Goal: Information Seeking & Learning: Learn about a topic

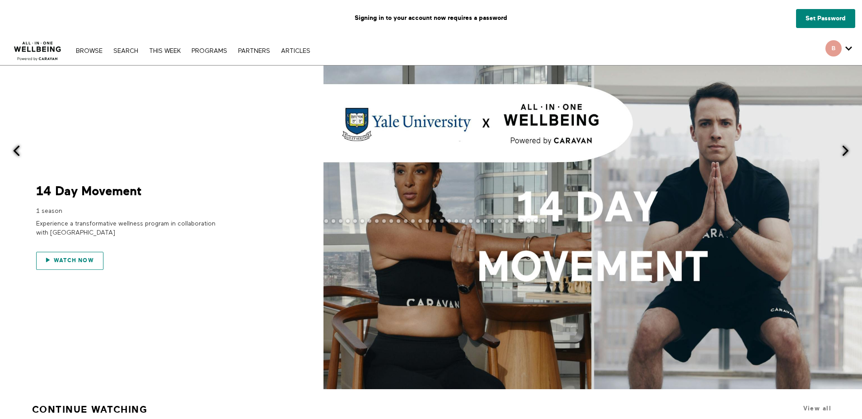
click at [71, 260] on span "Watch now" at bounding box center [74, 260] width 40 height 6
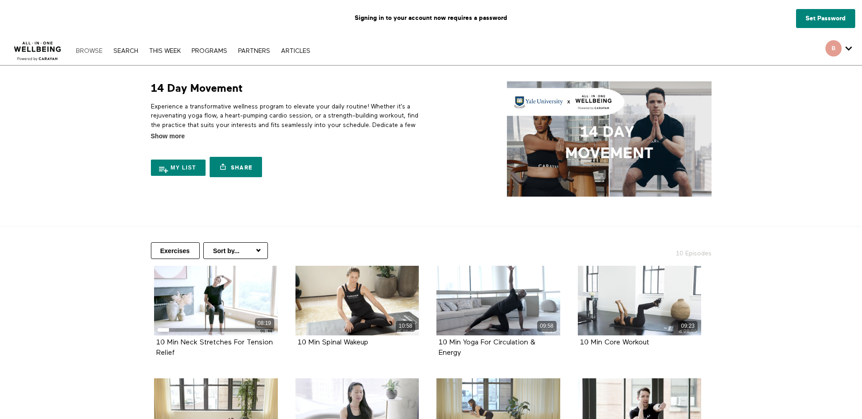
click at [88, 51] on link "Browse" at bounding box center [89, 51] width 36 height 6
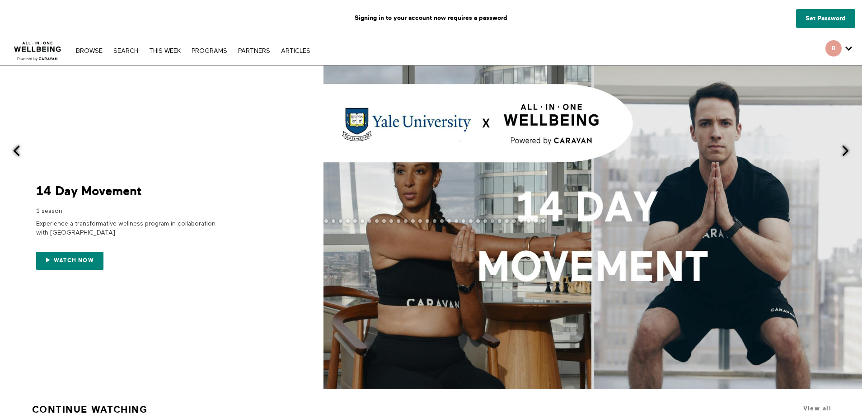
click at [845, 151] on span at bounding box center [845, 150] width 11 height 11
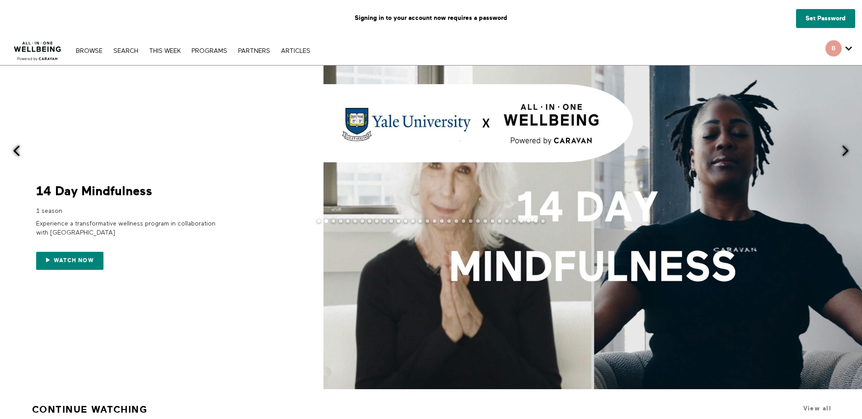
click at [845, 151] on span at bounding box center [845, 150] width 11 height 11
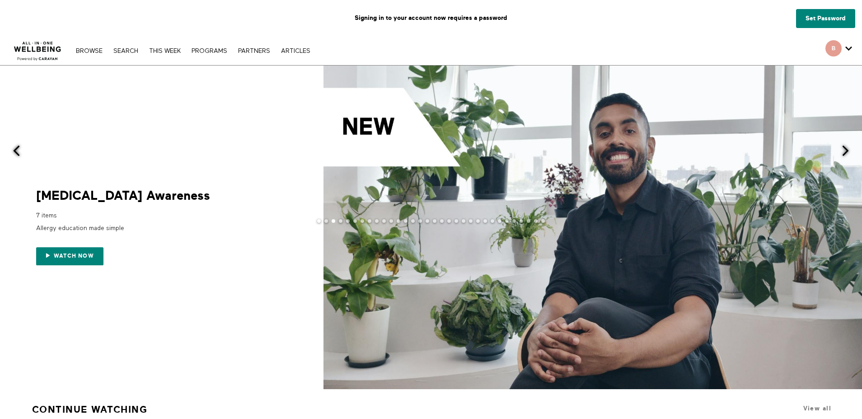
click at [845, 151] on span at bounding box center [845, 150] width 11 height 11
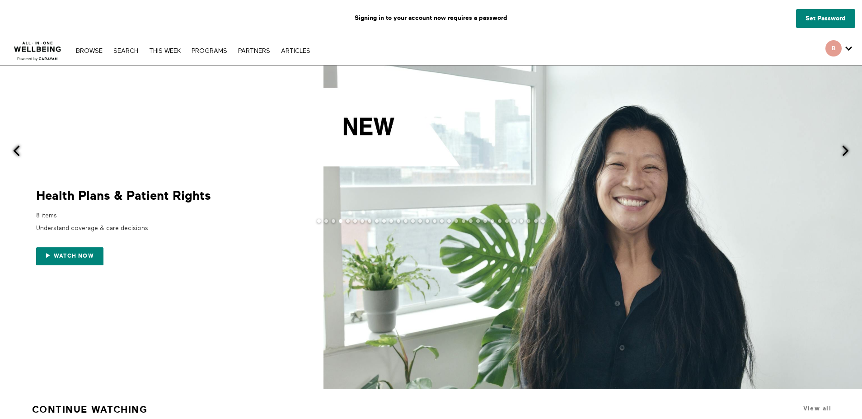
click at [845, 151] on span at bounding box center [845, 150] width 11 height 11
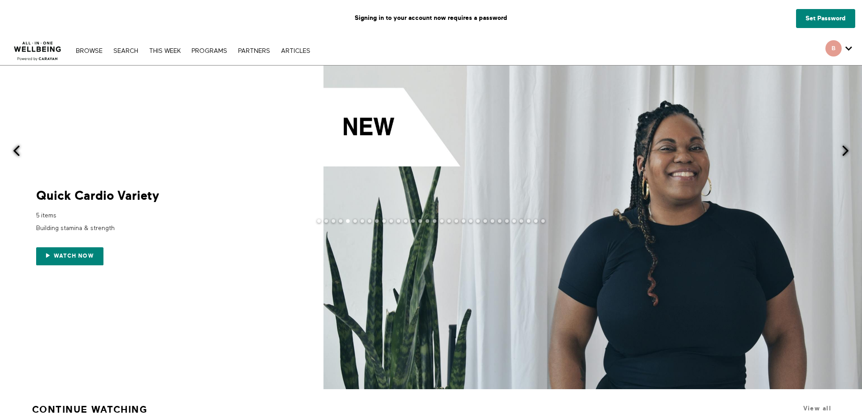
click at [845, 151] on span at bounding box center [845, 150] width 11 height 11
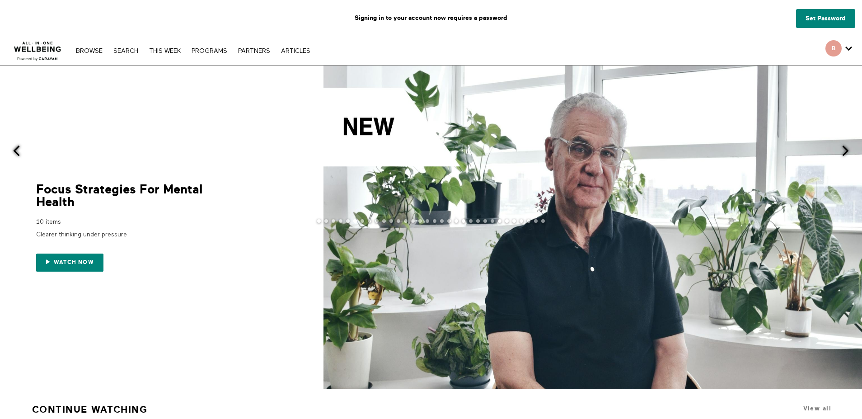
click at [845, 151] on span at bounding box center [845, 150] width 11 height 11
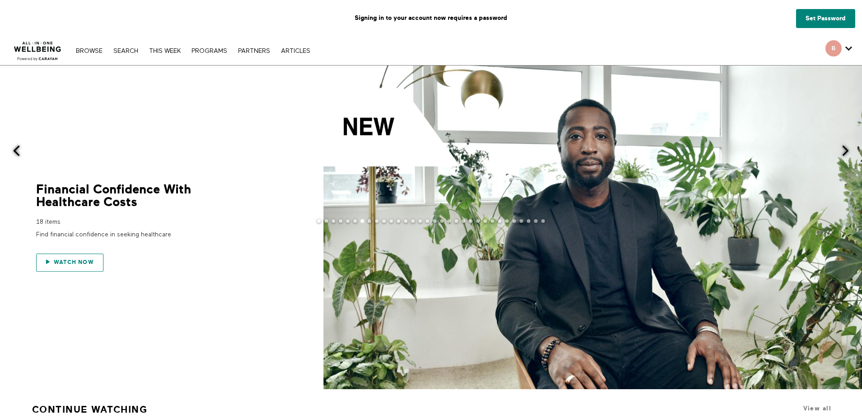
click at [72, 262] on span "Watch now" at bounding box center [74, 262] width 40 height 6
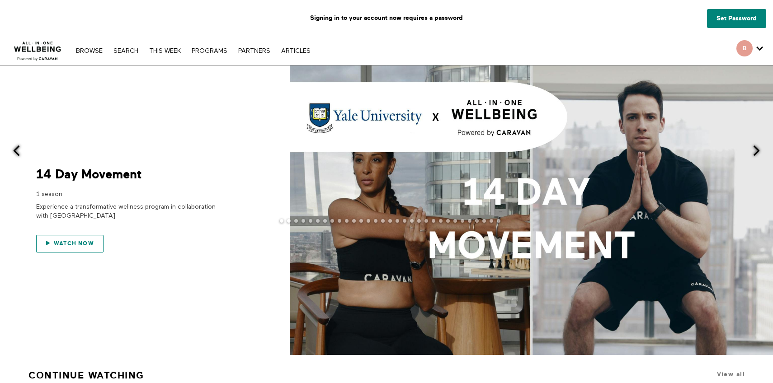
click at [67, 245] on span "Watch now" at bounding box center [74, 243] width 40 height 6
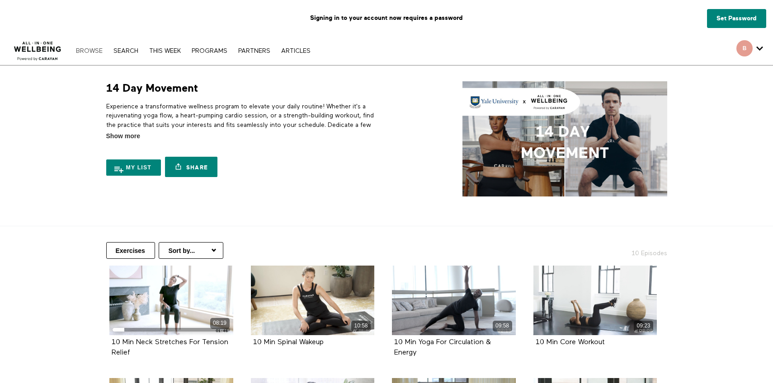
click at [90, 49] on link "Browse" at bounding box center [89, 51] width 36 height 6
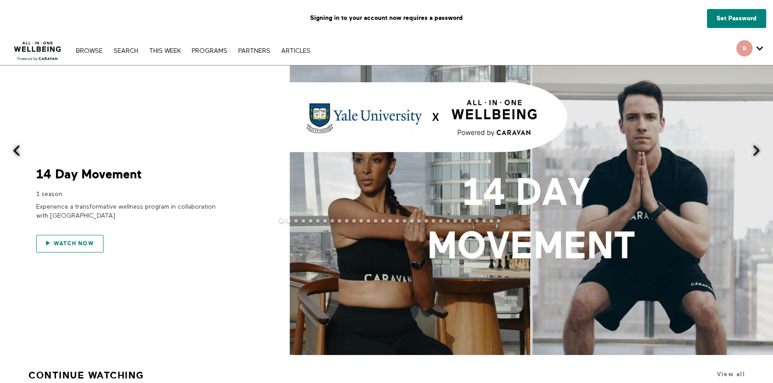
click at [68, 245] on span "Watch now" at bounding box center [74, 243] width 40 height 6
click at [756, 152] on span at bounding box center [756, 150] width 11 height 11
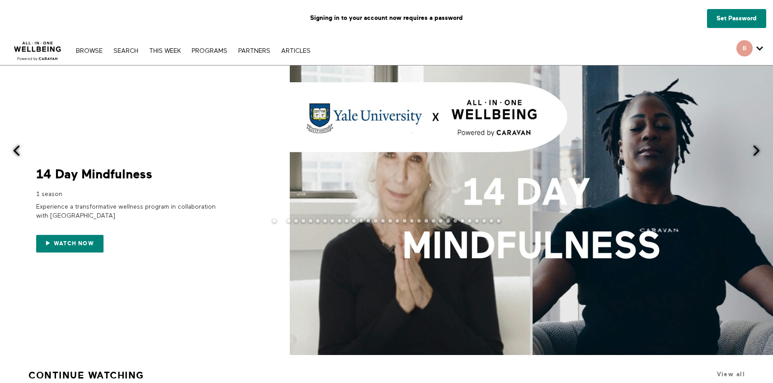
click at [756, 152] on span at bounding box center [756, 150] width 11 height 11
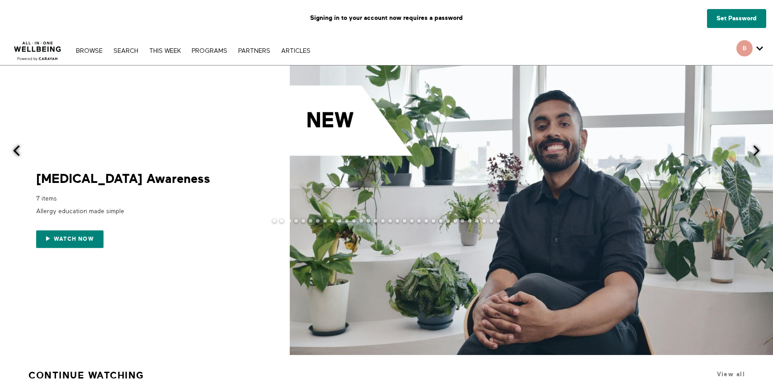
click at [756, 152] on span at bounding box center [756, 150] width 11 height 11
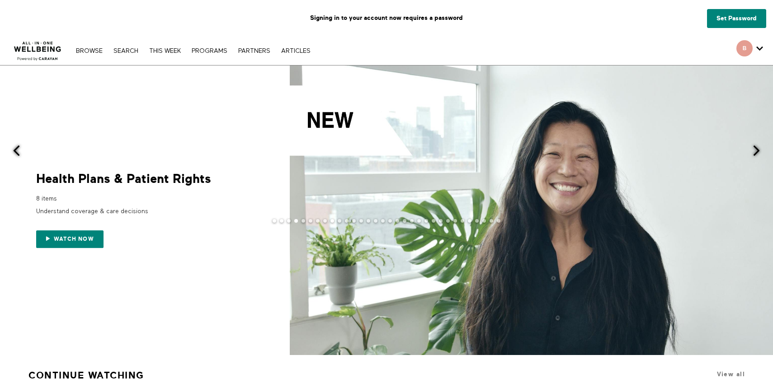
click at [756, 152] on span at bounding box center [756, 150] width 11 height 11
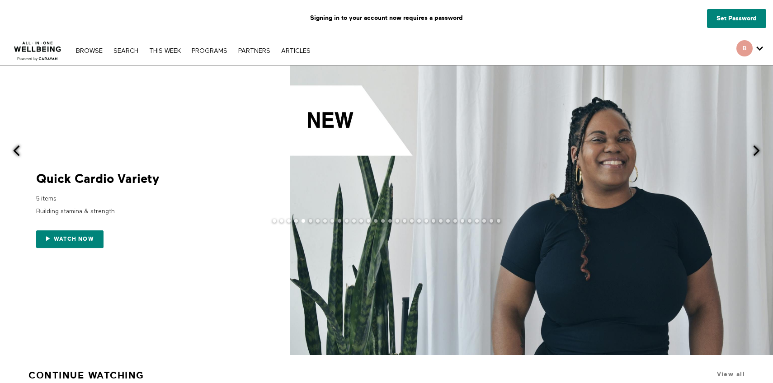
click at [756, 152] on span at bounding box center [756, 150] width 11 height 11
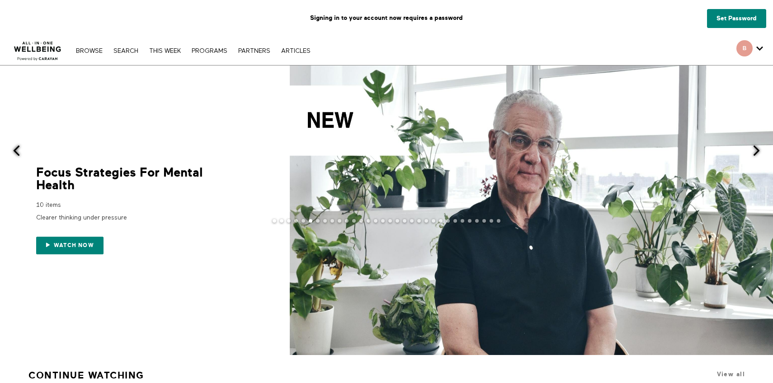
click at [756, 152] on span at bounding box center [756, 150] width 11 height 11
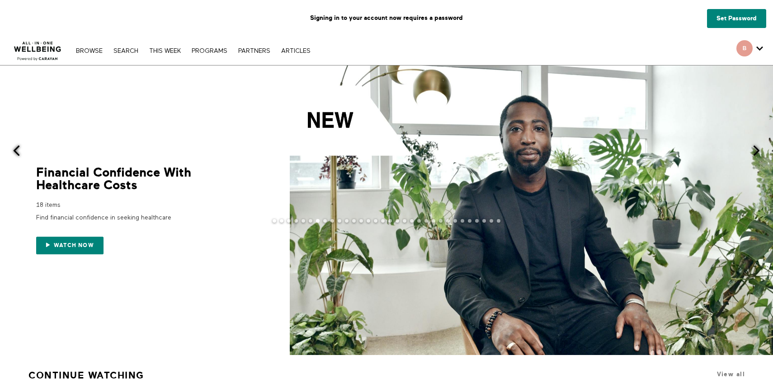
click at [756, 152] on span at bounding box center [756, 150] width 11 height 11
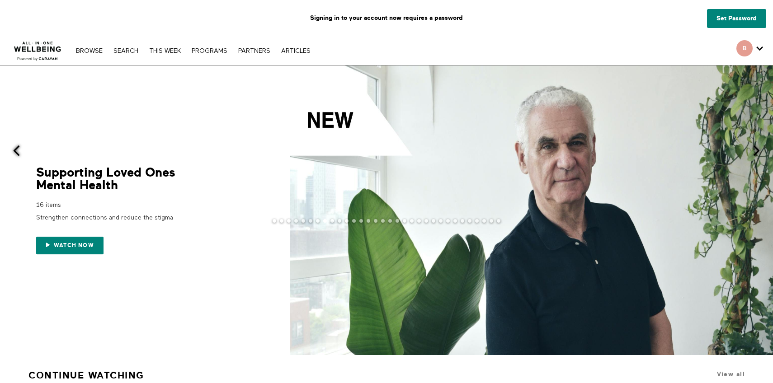
click at [756, 152] on span at bounding box center [756, 150] width 11 height 11
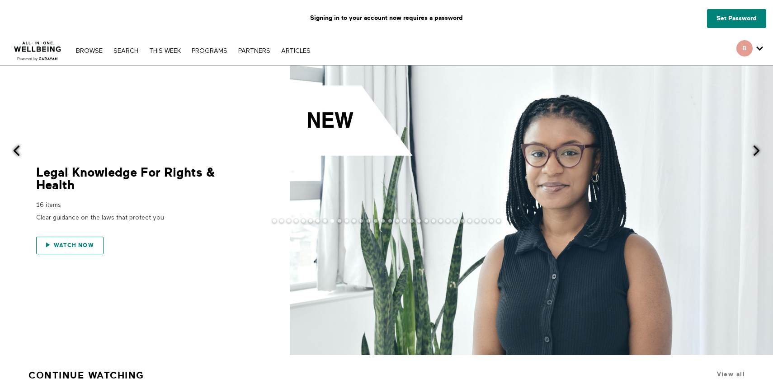
click at [67, 247] on span "Watch now" at bounding box center [74, 245] width 40 height 6
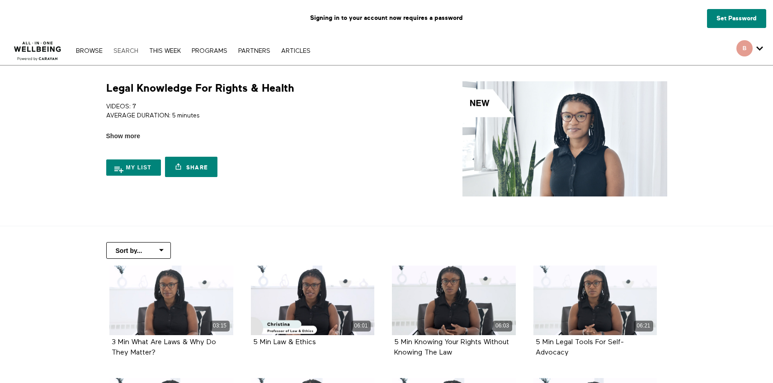
click at [123, 51] on link "Search" at bounding box center [126, 51] width 34 height 6
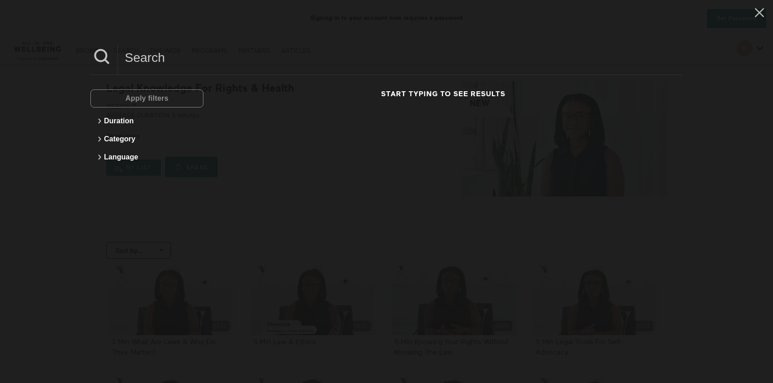
click at [150, 97] on div "Apply filters" at bounding box center [146, 98] width 113 height 18
click at [407, 92] on h3 "Start typing to see results" at bounding box center [443, 93] width 474 height 9
click at [154, 61] on input at bounding box center [400, 57] width 565 height 25
type input "metabolic health"
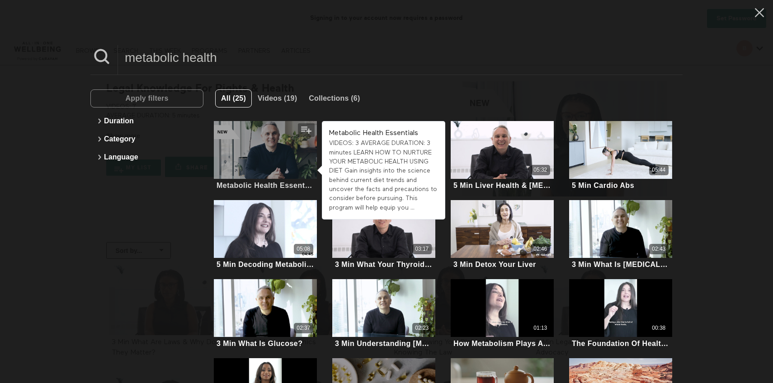
click at [259, 158] on div at bounding box center [265, 150] width 103 height 58
